Goal: Use online tool/utility: Utilize a website feature to perform a specific function

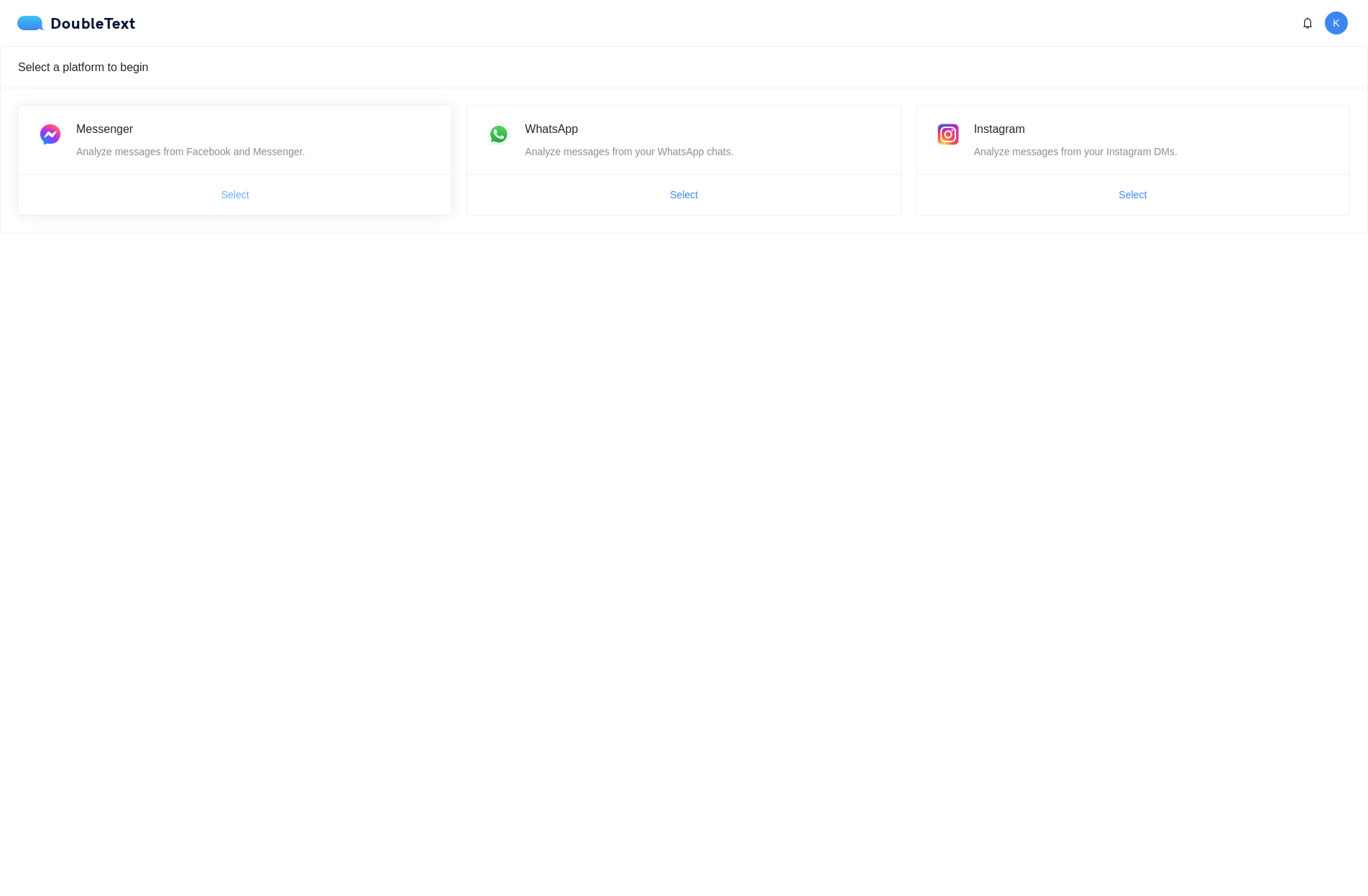
click at [249, 193] on button "Select" at bounding box center [235, 194] width 51 height 23
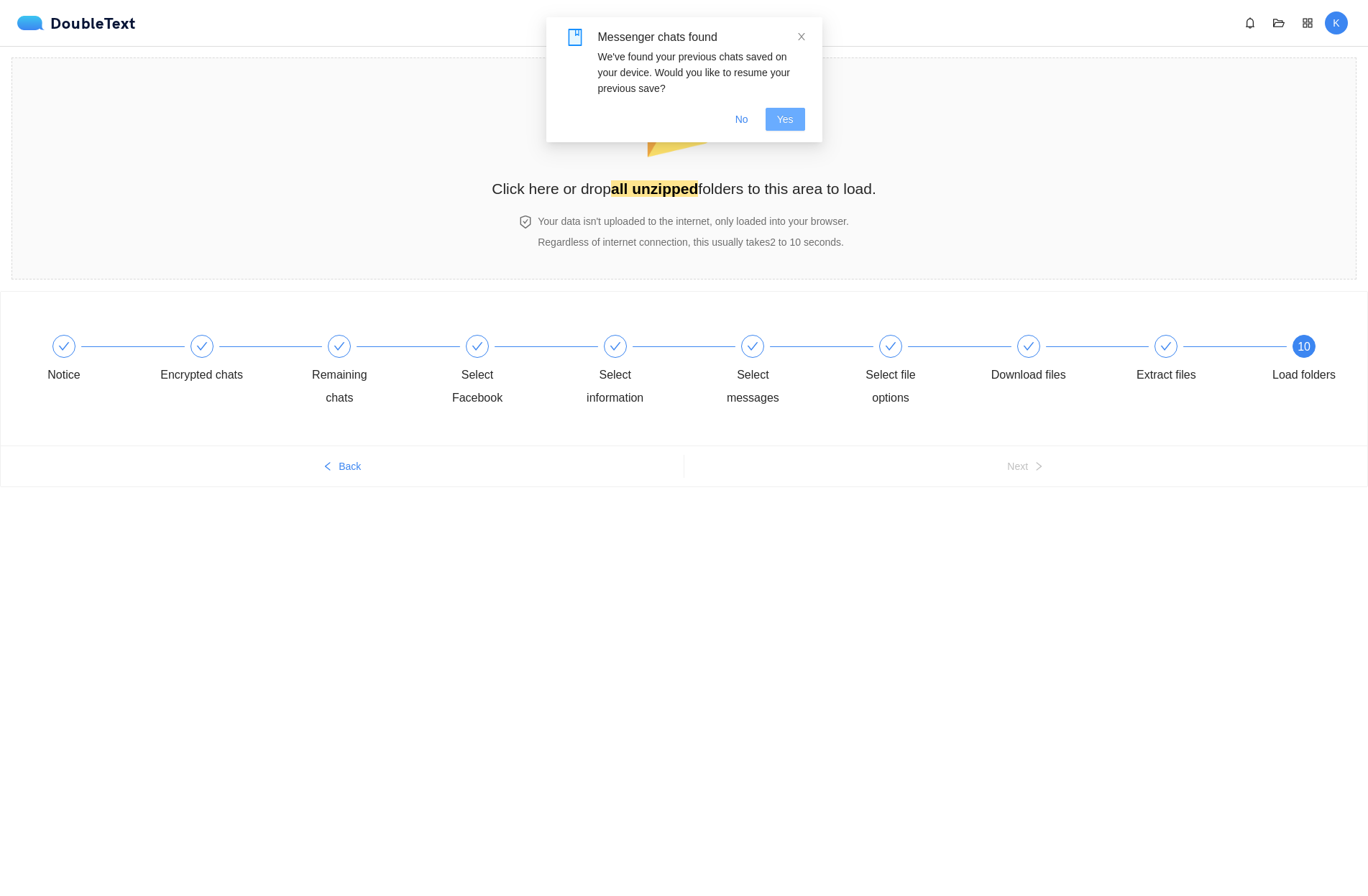
click at [785, 124] on span "Yes" at bounding box center [786, 119] width 17 height 16
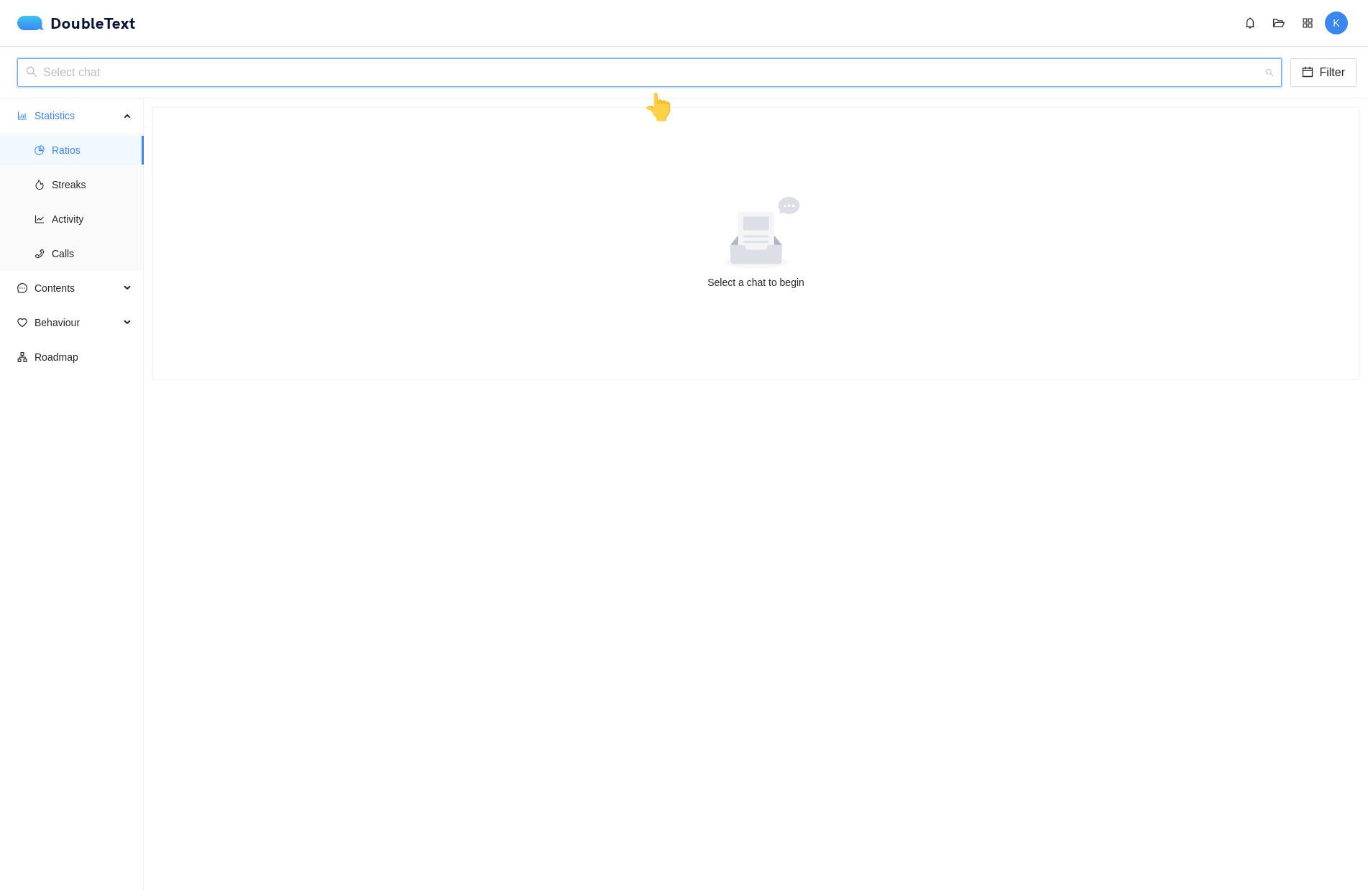
click at [527, 81] on input "search" at bounding box center [643, 72] width 1237 height 27
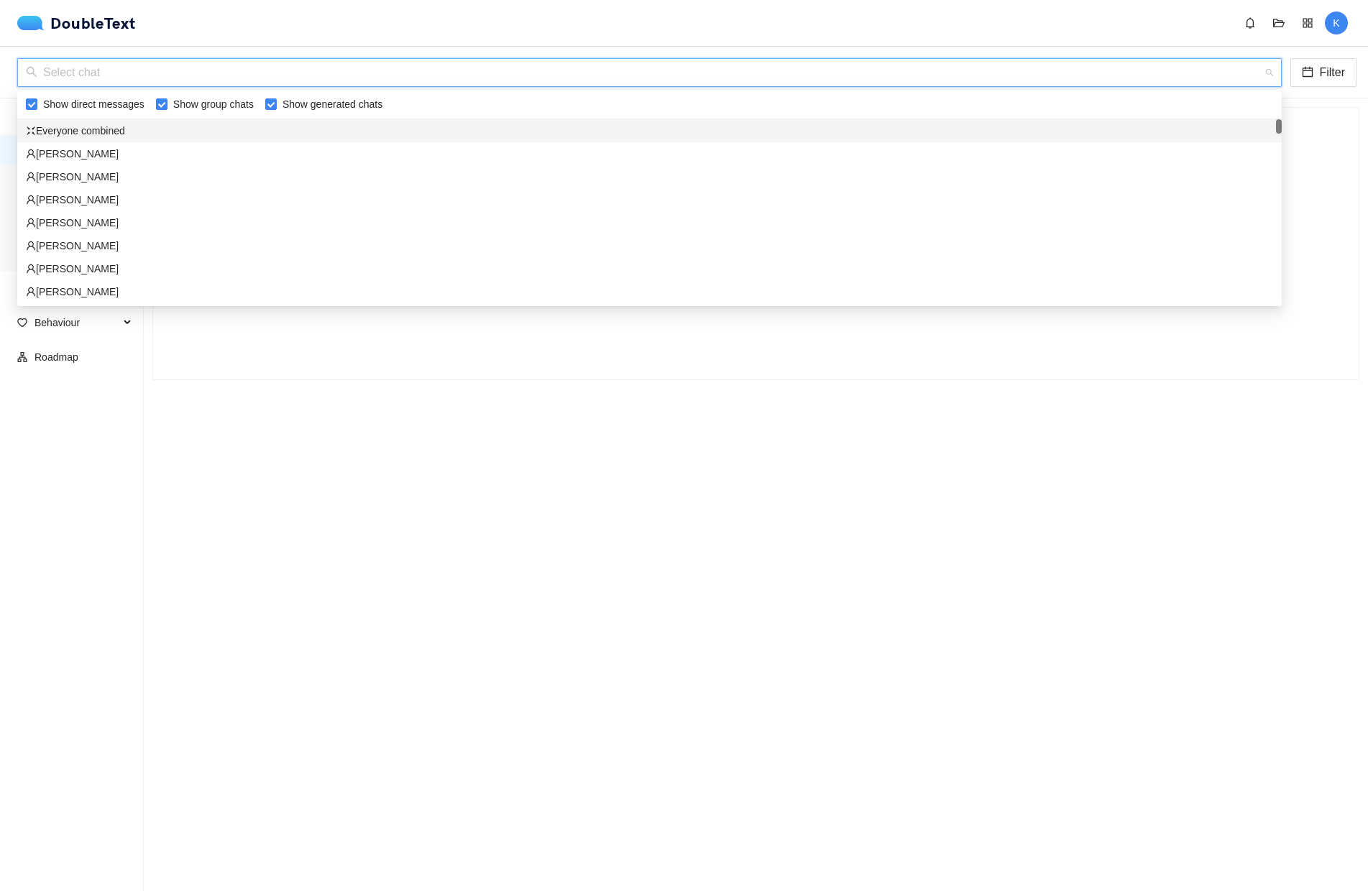
click at [536, 32] on div "DoubleText K" at bounding box center [687, 23] width 1340 height 23
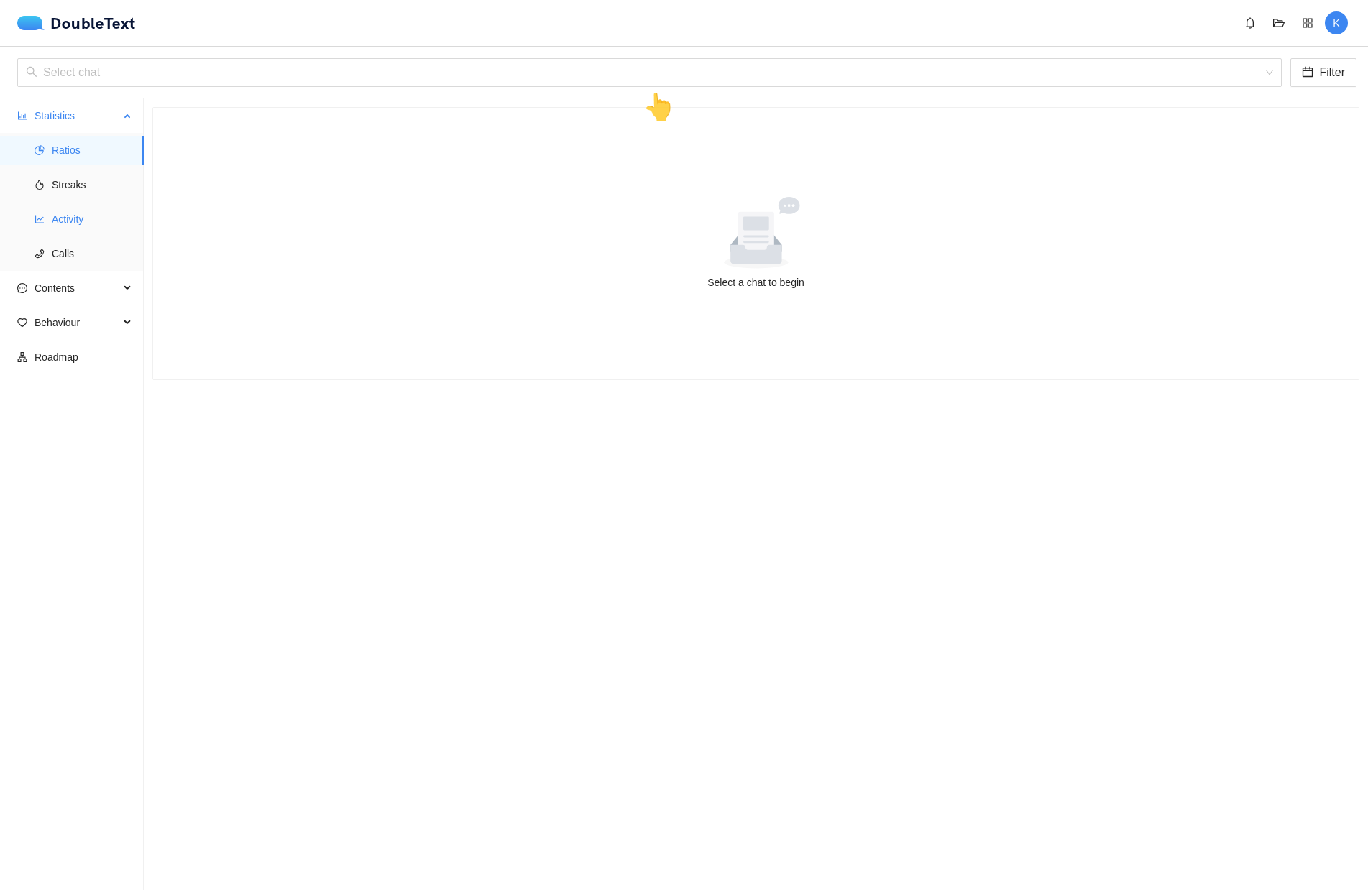
click at [65, 222] on span "Activity" at bounding box center [92, 219] width 80 height 28
click at [67, 186] on span "Streaks" at bounding box center [92, 185] width 80 height 28
click at [78, 146] on span "Ratios" at bounding box center [92, 150] width 80 height 28
click at [86, 67] on input "search" at bounding box center [643, 72] width 1237 height 27
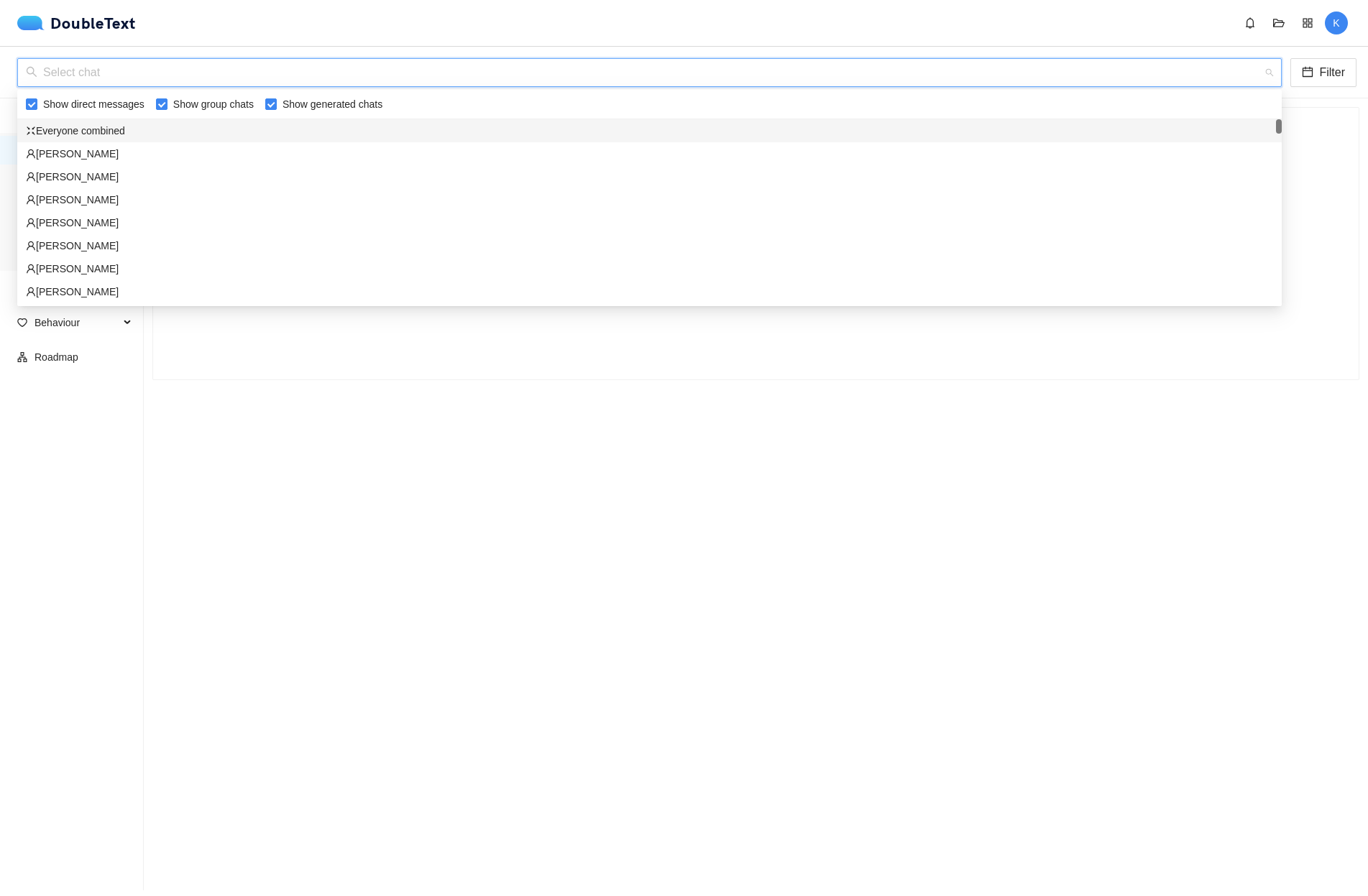
drag, startPoint x: 129, startPoint y: 49, endPoint x: 139, endPoint y: 49, distance: 10.0
click at [139, 49] on div "Select chat Filter 👆" at bounding box center [684, 73] width 1368 height 52
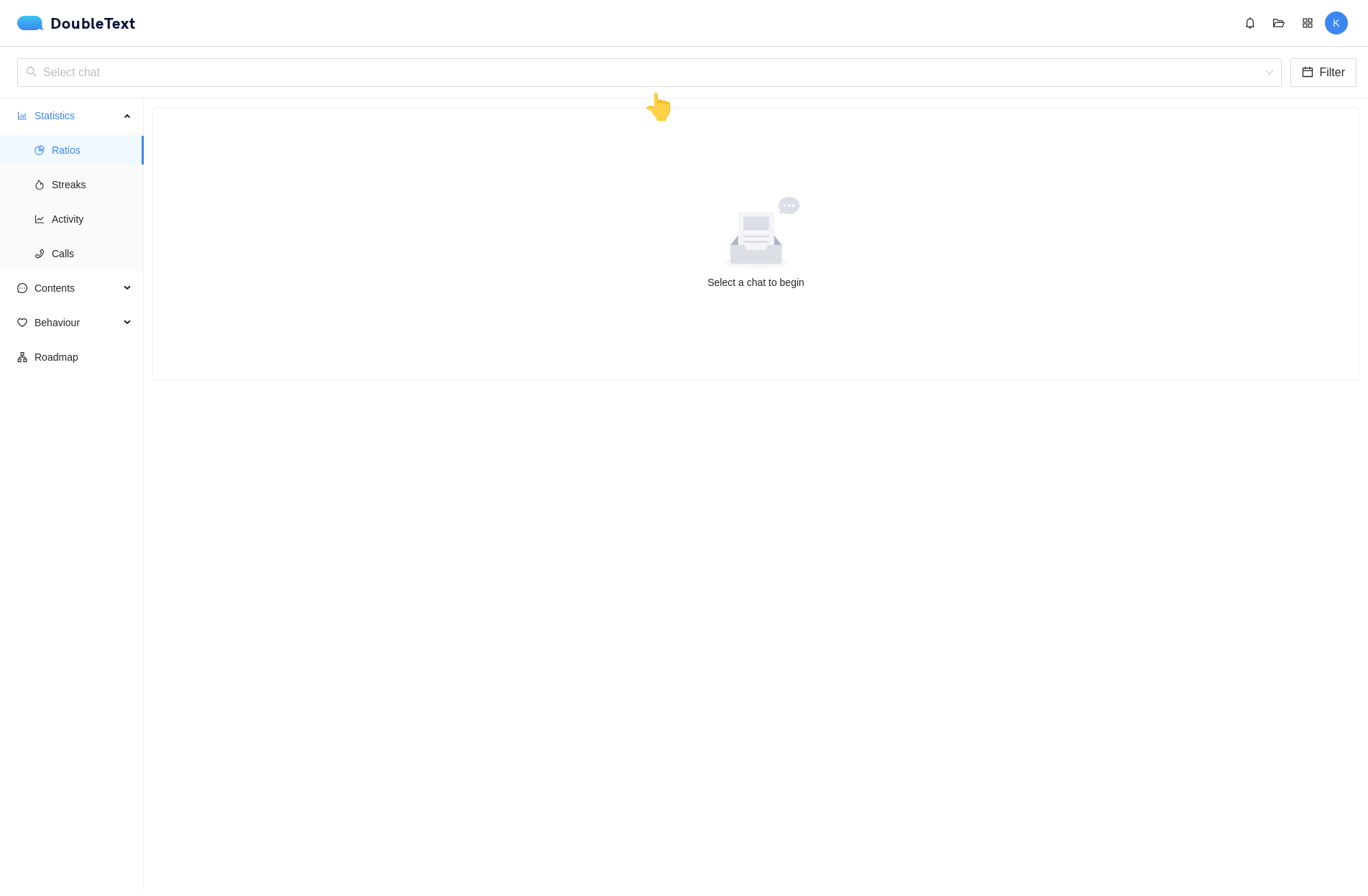
click at [1341, 22] on span "K" at bounding box center [1336, 23] width 23 height 23
click at [1305, 38] on div "[PERSON_NAME] Premium Log out" at bounding box center [1312, 75] width 86 height 76
click at [1310, 27] on icon "appstore" at bounding box center [1308, 23] width 9 height 9
click at [1259, 222] on div at bounding box center [756, 233] width 1171 height 72
click at [1275, 24] on icon "folder-open" at bounding box center [1278, 23] width 11 height 8
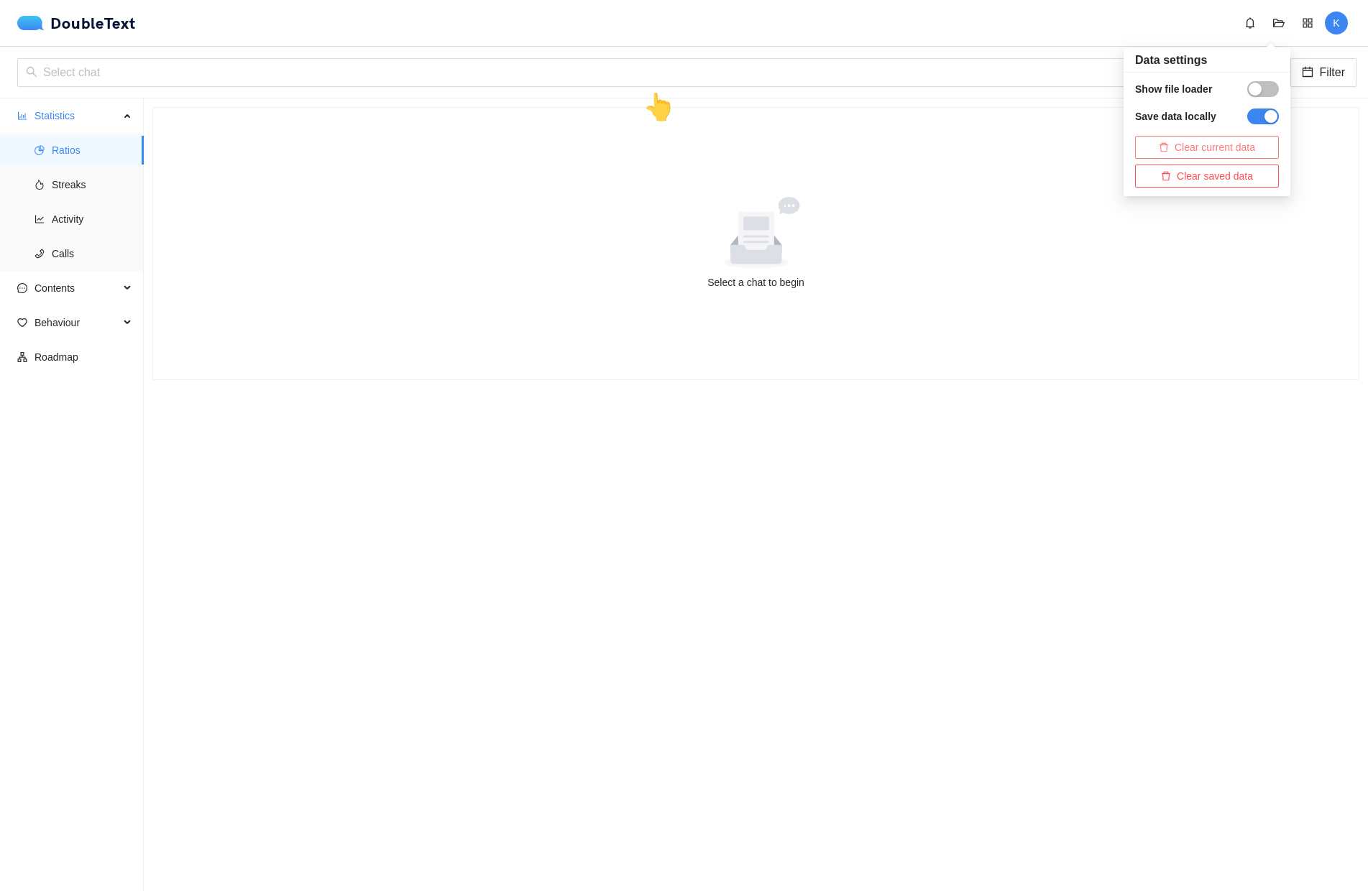
click at [1255, 143] on span "Clear current data" at bounding box center [1214, 147] width 80 height 16
click at [1127, 108] on span "Delete" at bounding box center [1135, 102] width 28 height 16
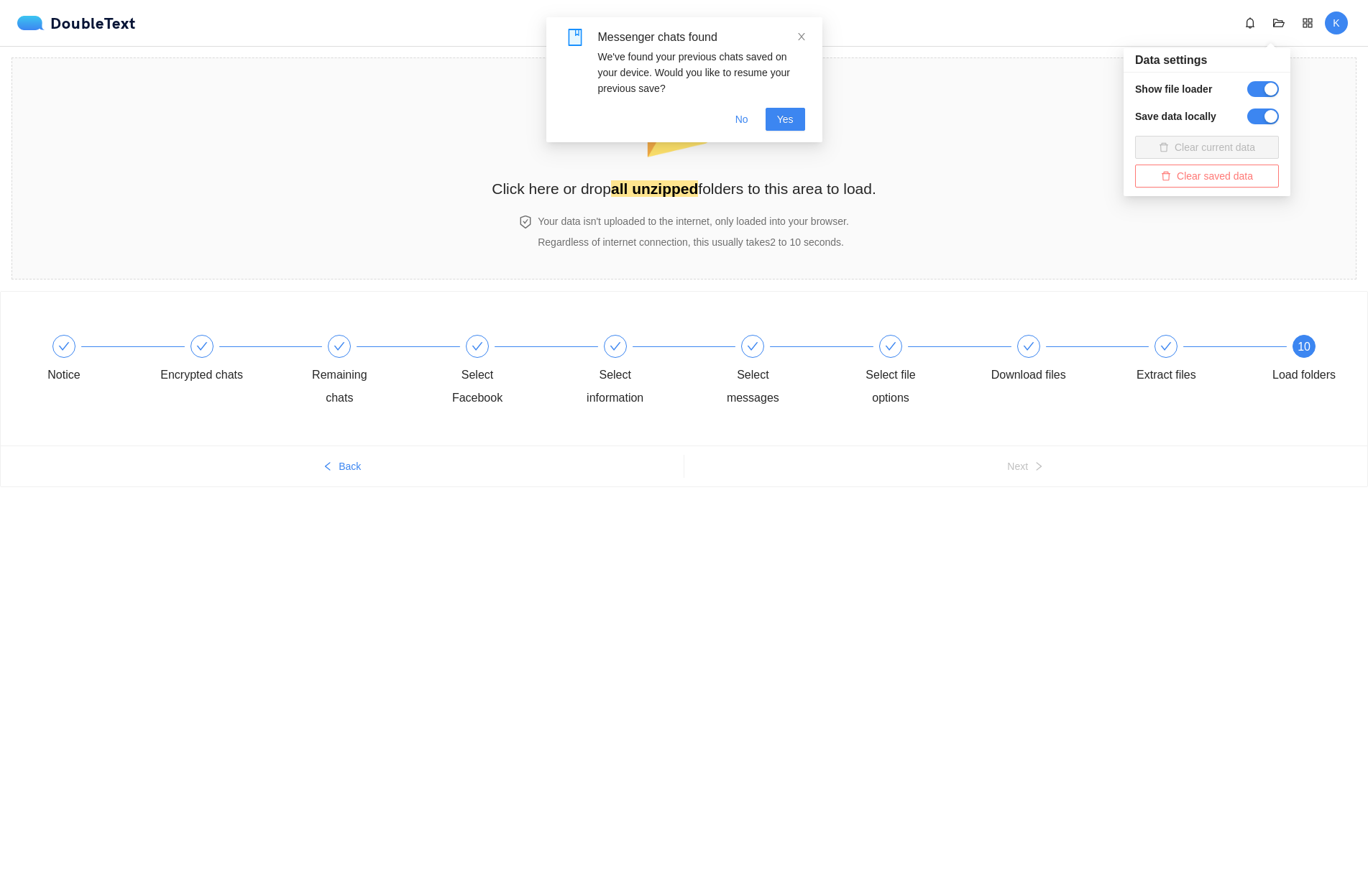
click at [1163, 170] on button "Clear saved data" at bounding box center [1207, 175] width 143 height 23
click at [1123, 130] on span "Delete" at bounding box center [1131, 130] width 28 height 16
click at [742, 123] on span "No" at bounding box center [742, 119] width 13 height 16
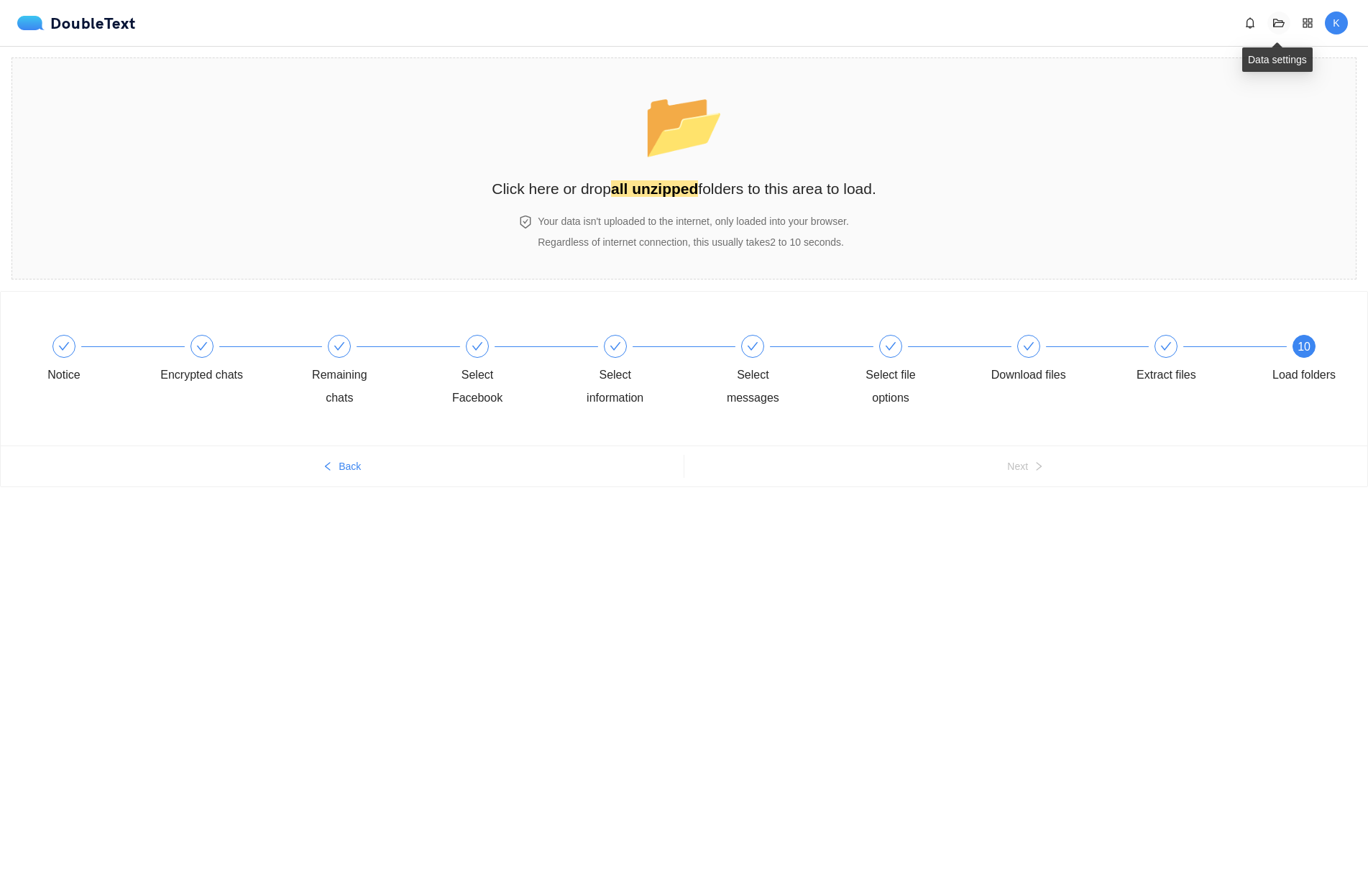
click at [1284, 28] on button "button" at bounding box center [1278, 23] width 23 height 23
click at [943, 88] on section "📂 Click here or drop all unzipped folders to this area to load. Your data isn't…" at bounding box center [684, 168] width 1345 height 222
